Goal: Transaction & Acquisition: Purchase product/service

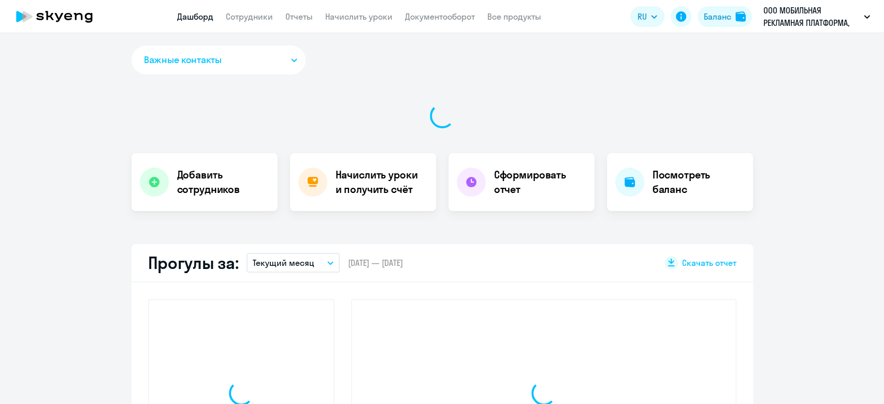
select select "30"
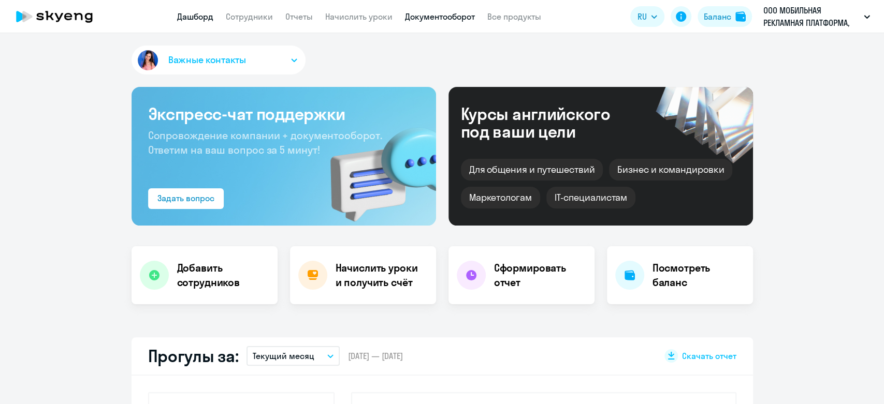
click at [409, 11] on link "Документооборот" at bounding box center [440, 16] width 70 height 10
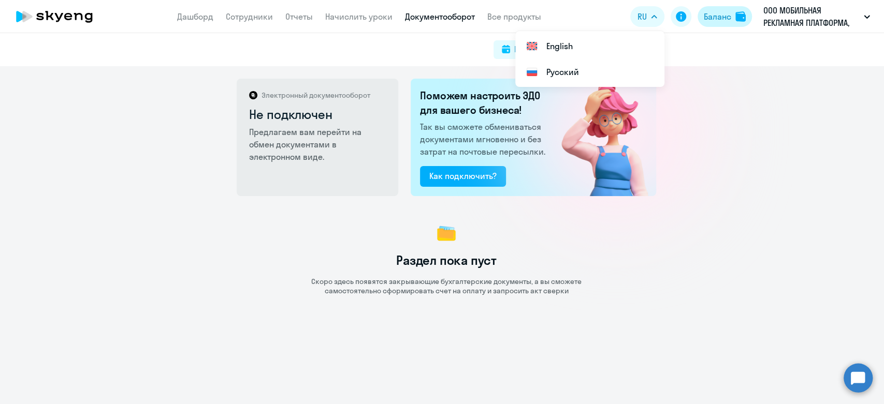
click at [709, 19] on div "Баланс" at bounding box center [717, 16] width 27 height 12
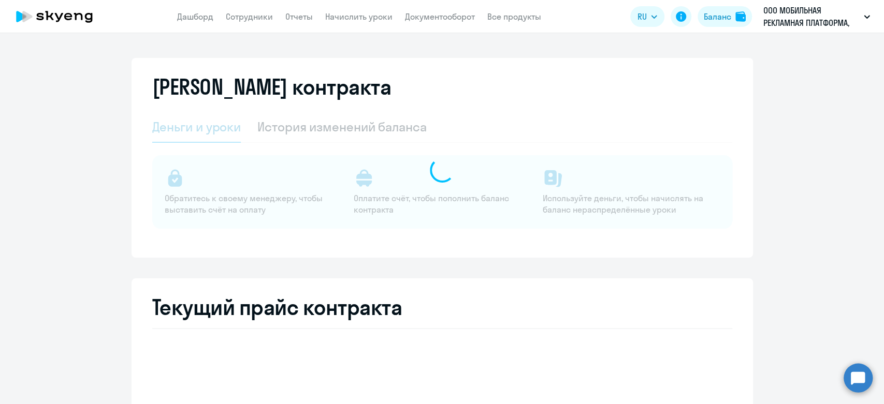
select select "english_adult_not_native_speaker"
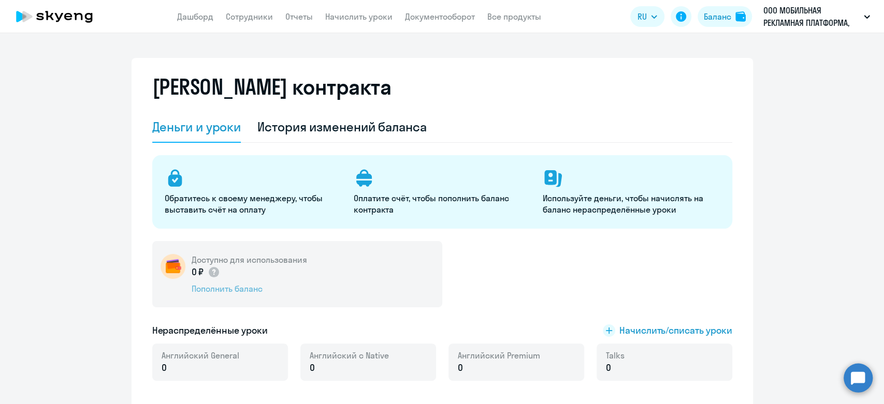
click at [238, 291] on div "Пополнить баланс" at bounding box center [249, 288] width 115 height 11
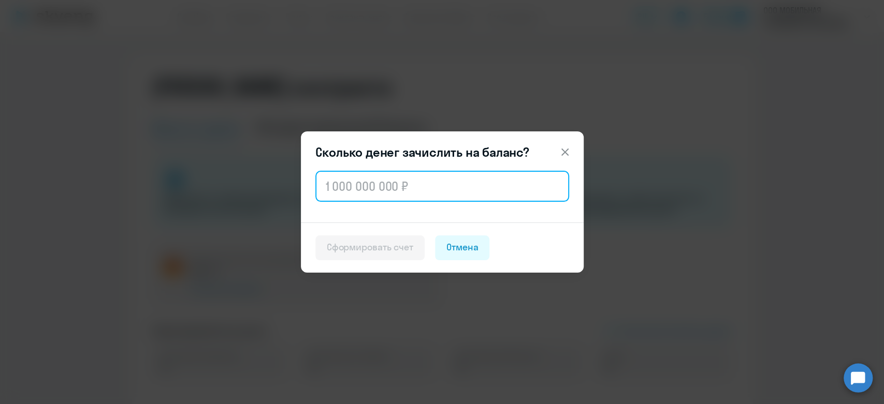
click at [324, 181] on input "text" at bounding box center [442, 186] width 254 height 31
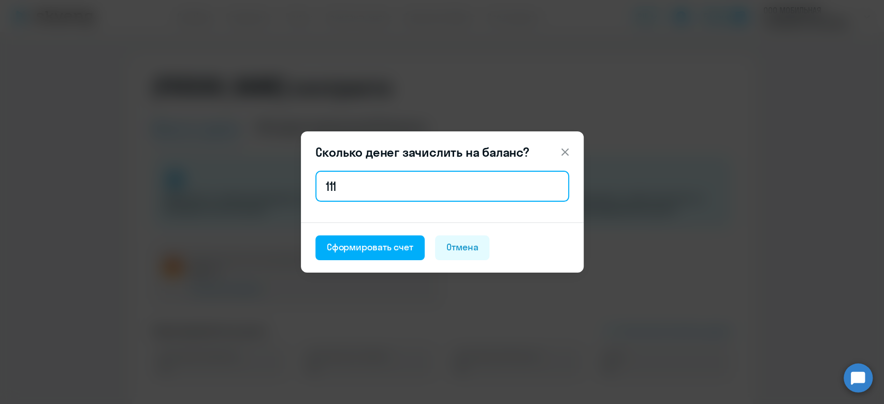
click at [395, 193] on input "111" at bounding box center [442, 186] width 254 height 31
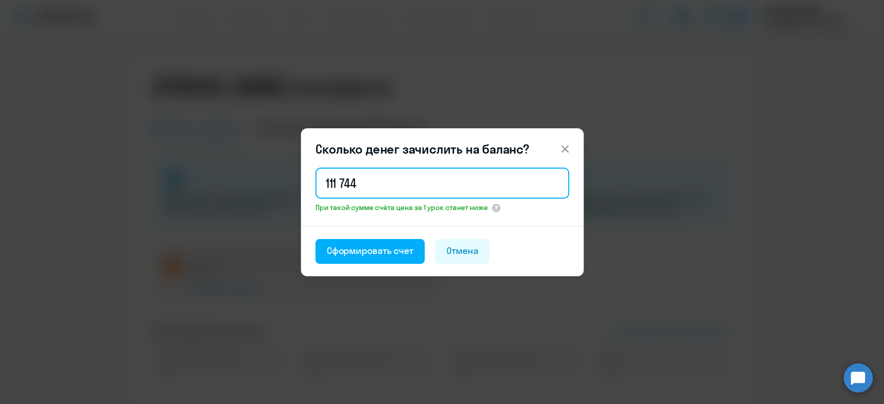
type input "111 744"
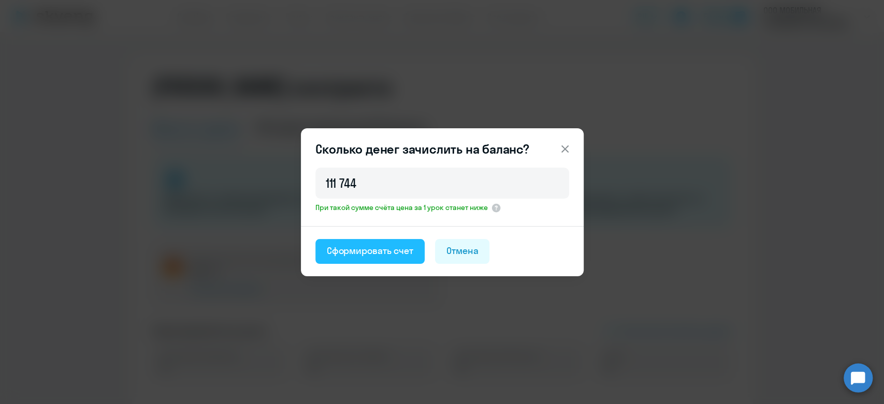
click at [371, 249] on div "Сформировать счет" at bounding box center [370, 250] width 86 height 13
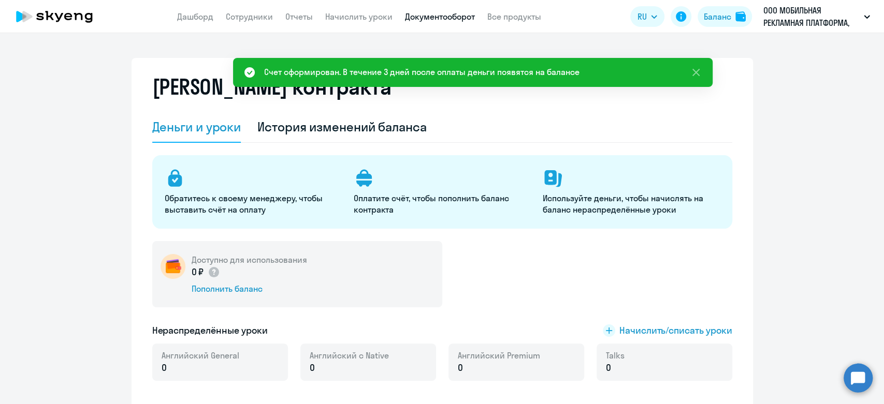
click at [443, 19] on link "Документооборот" at bounding box center [440, 16] width 70 height 10
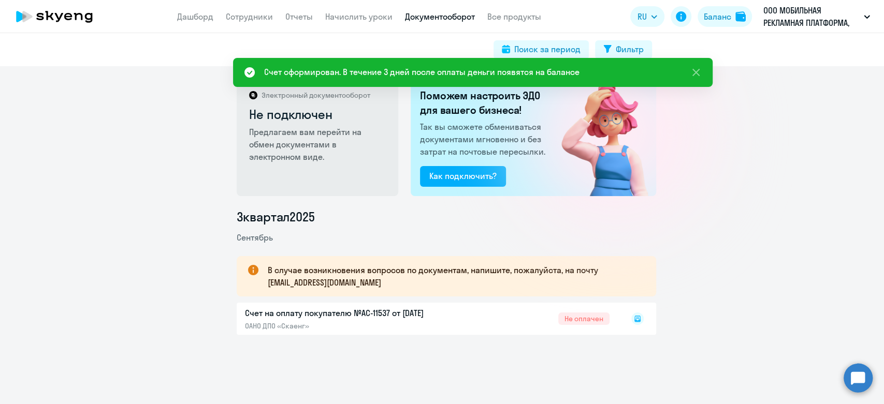
click at [629, 197] on div at bounding box center [615, 131] width 184 height 184
click at [637, 322] on rect at bounding box center [637, 319] width 12 height 12
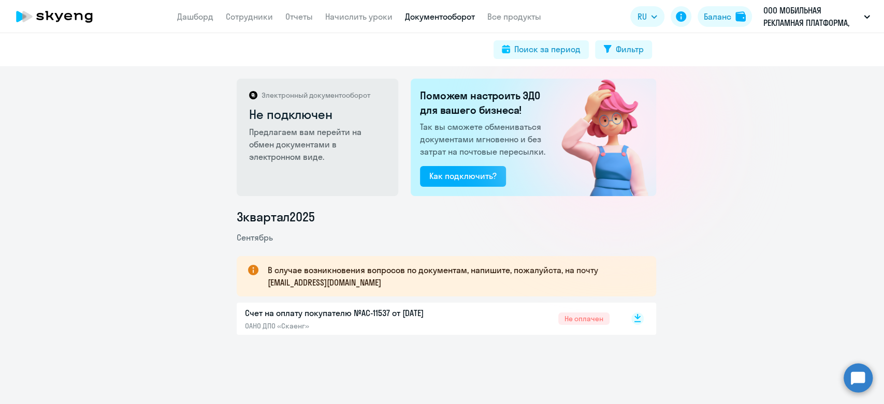
click at [632, 325] on rect at bounding box center [637, 319] width 12 height 12
